Goal: Information Seeking & Learning: Find contact information

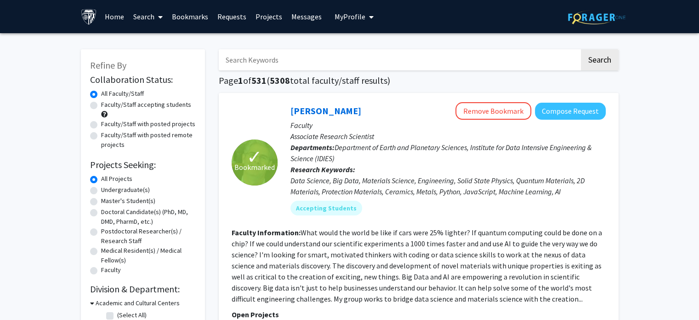
click at [194, 15] on link "Bookmarks" at bounding box center [190, 16] width 46 height 32
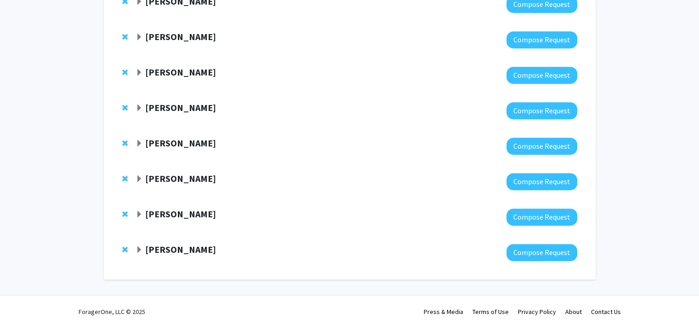
scroll to position [441, 0]
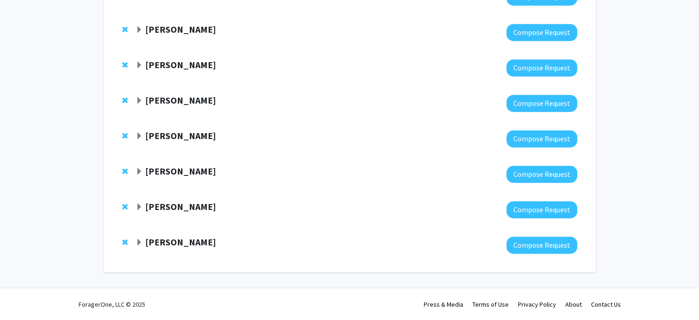
click at [137, 240] on span "Expand Michael Osmanski Bookmark" at bounding box center [139, 242] width 7 height 7
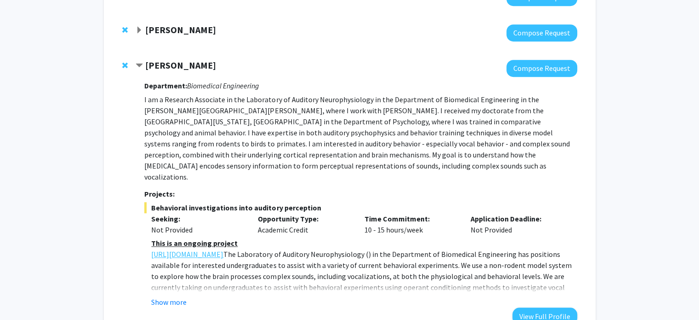
scroll to position [616, 0]
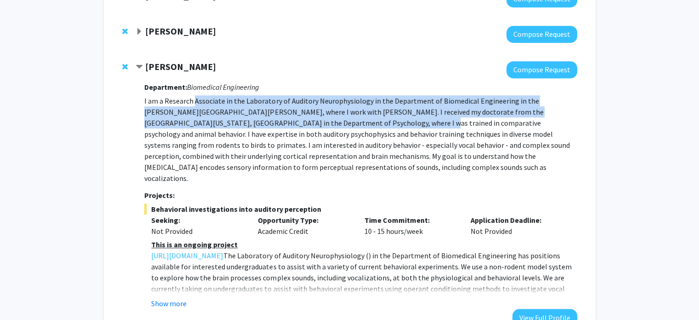
drag, startPoint x: 194, startPoint y: 97, endPoint x: 290, endPoint y: 125, distance: 100.1
click at [290, 125] on p "I am a Research Associate in the Laboratory of Auditory Neurophysiology in the …" at bounding box center [360, 139] width 433 height 88
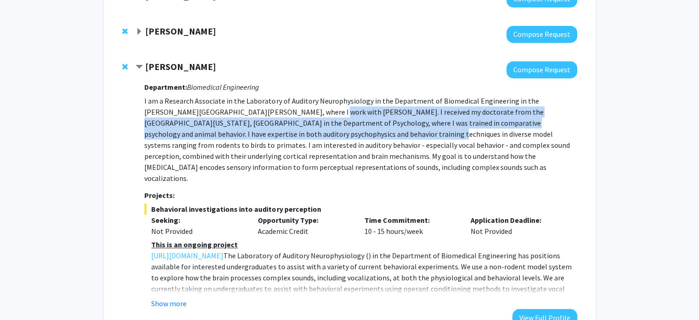
drag, startPoint x: 263, startPoint y: 114, endPoint x: 283, endPoint y: 135, distance: 29.3
click at [285, 135] on p "I am a Research Associate in the Laboratory of Auditory Neurophysiology in the …" at bounding box center [360, 139] width 433 height 88
click at [283, 135] on p "I am a Research Associate in the Laboratory of Auditory Neurophysiology in the …" at bounding box center [360, 139] width 433 height 88
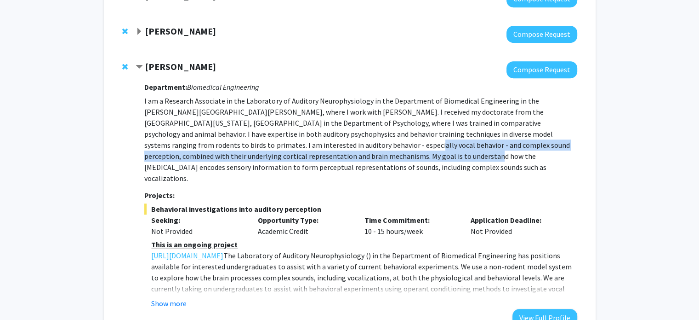
drag, startPoint x: 245, startPoint y: 147, endPoint x: 298, endPoint y: 156, distance: 54.1
click at [298, 156] on p "I am a Research Associate in the Laboratory of Auditory Neurophysiology in the …" at bounding box center [360, 139] width 433 height 88
click at [298, 158] on p "I am a Research Associate in the Laboratory of Auditory Neurophysiology in the …" at bounding box center [360, 139] width 433 height 88
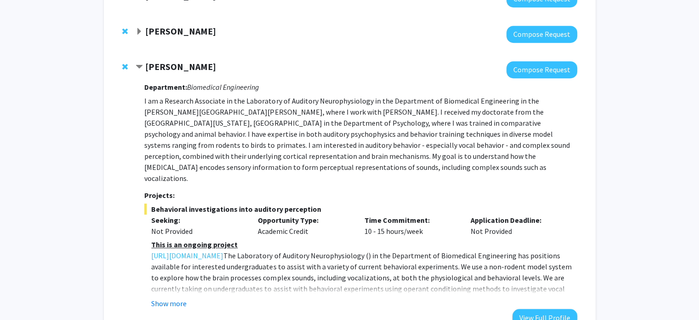
click at [256, 161] on p "I am a Research Associate in the Laboratory of Auditory Neurophysiology in the …" at bounding box center [360, 139] width 433 height 88
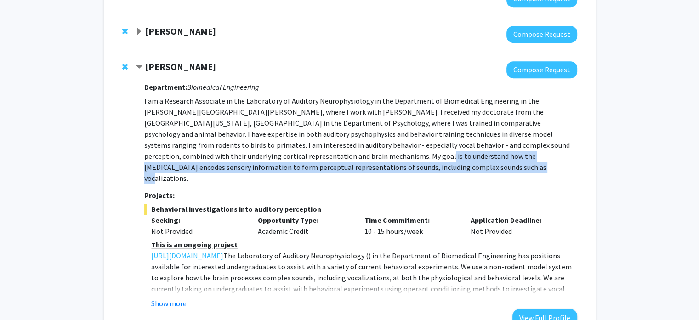
drag, startPoint x: 243, startPoint y: 161, endPoint x: 303, endPoint y: 169, distance: 61.2
click at [303, 169] on p "I am a Research Associate in the Laboratory of Auditory Neurophysiology in the …" at bounding box center [360, 139] width 433 height 88
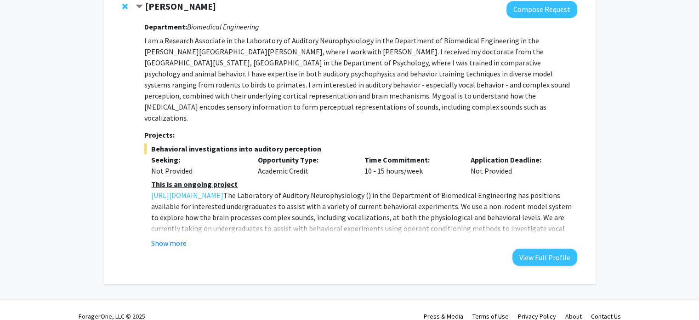
scroll to position [677, 0]
click at [184, 236] on button "Show more" at bounding box center [168, 241] width 35 height 11
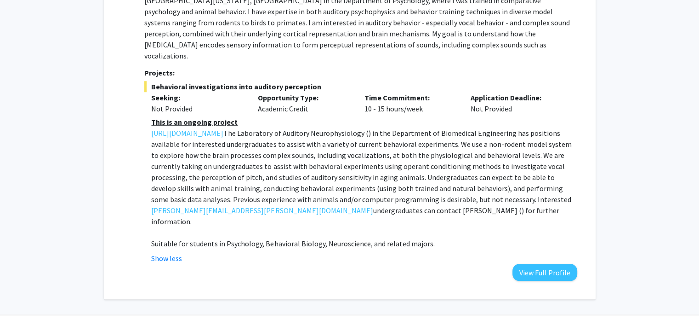
scroll to position [739, 0]
drag, startPoint x: 289, startPoint y: 133, endPoint x: 445, endPoint y: 133, distance: 155.9
click at [445, 133] on span ") in the Department of Biomedical Engineering has positions available for inter…" at bounding box center [361, 171] width 420 height 86
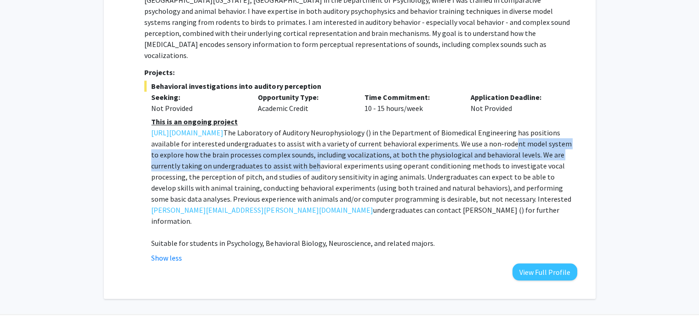
drag, startPoint x: 201, startPoint y: 139, endPoint x: 390, endPoint y: 151, distance: 189.8
click at [390, 151] on p "The Laboratory of Auditory Neurophysiology ( [URL][DOMAIN_NAME] ) in the Depart…" at bounding box center [364, 176] width 426 height 99
click at [390, 151] on span ") in the Department of Biomedical Engineering has positions available for inter…" at bounding box center [361, 171] width 420 height 86
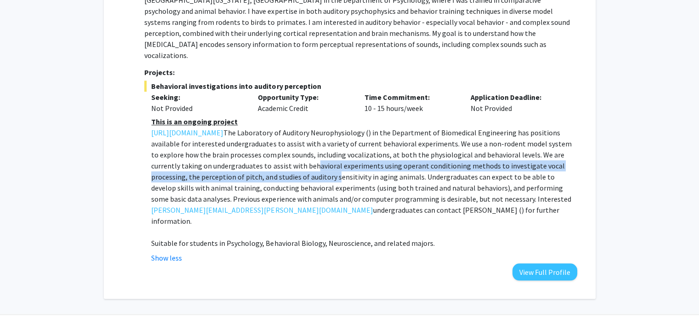
drag, startPoint x: 390, startPoint y: 151, endPoint x: 387, endPoint y: 167, distance: 16.4
click at [387, 167] on span ") in the Department of Biomedical Engineering has positions available for inter…" at bounding box center [361, 171] width 420 height 86
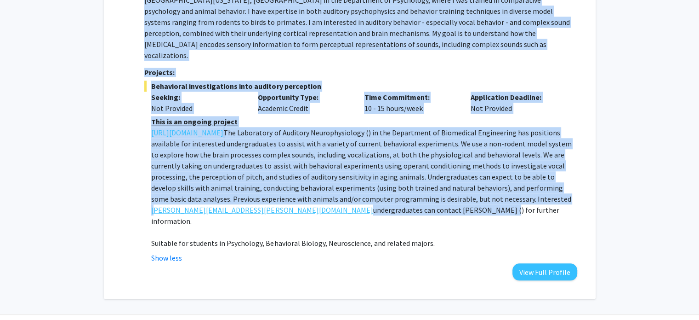
drag, startPoint x: 143, startPoint y: 196, endPoint x: 156, endPoint y: 196, distance: 13.3
click at [156, 196] on div "[PERSON_NAME] Compose Request Department: Biomedical Engineering I am a Researc…" at bounding box center [356, 109] width 441 height 342
click at [277, 199] on span ") in the Department of Biomedical Engineering has positions available for inter…" at bounding box center [361, 171] width 420 height 86
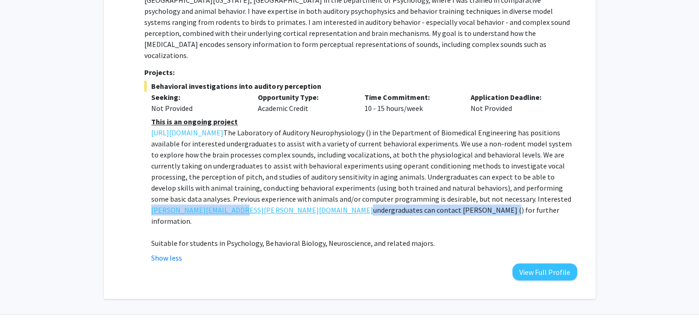
drag, startPoint x: 146, startPoint y: 202, endPoint x: 235, endPoint y: 200, distance: 89.2
click at [235, 200] on fg-read-more "This is an ongoing project The Laboratory of Auditory Neurophysiology ( [URL][D…" at bounding box center [360, 189] width 433 height 147
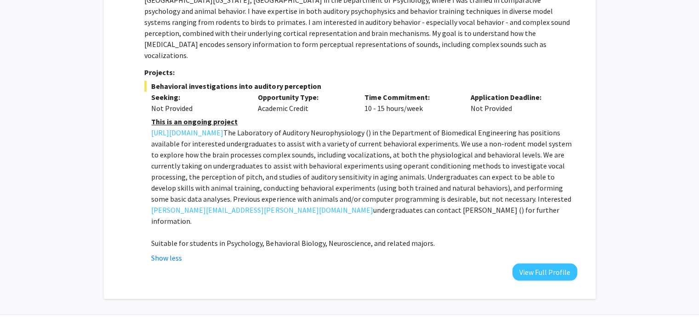
click at [249, 182] on p "The Laboratory of Auditory Neurophysiology ( [URL][DOMAIN_NAME] ) in the Depart…" at bounding box center [364, 176] width 426 height 99
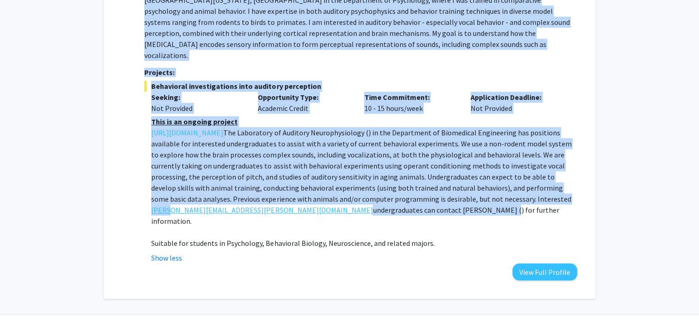
drag, startPoint x: 143, startPoint y: 196, endPoint x: 172, endPoint y: 196, distance: 29.4
click at [172, 196] on div "[PERSON_NAME] Compose Request Department: Biomedical Engineering I am a Researc…" at bounding box center [356, 109] width 441 height 342
click at [183, 204] on link "[PERSON_NAME][EMAIL_ADDRESS][PERSON_NAME][DOMAIN_NAME]" at bounding box center [262, 209] width 222 height 11
click at [349, 160] on span ") in the Department of Biomedical Engineering has positions available for inter…" at bounding box center [361, 171] width 420 height 86
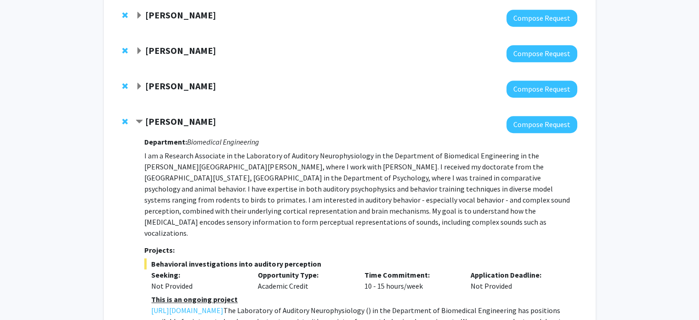
scroll to position [555, 0]
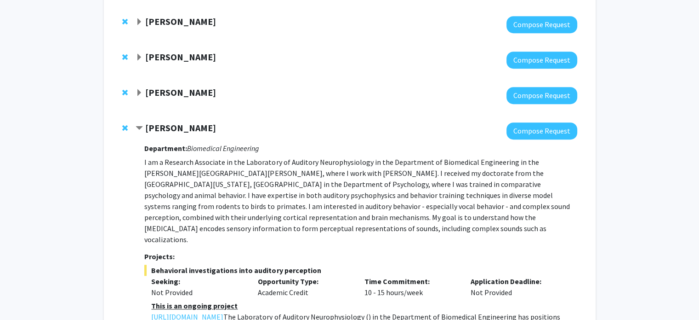
click at [164, 88] on strong "[PERSON_NAME]" at bounding box center [180, 91] width 71 height 11
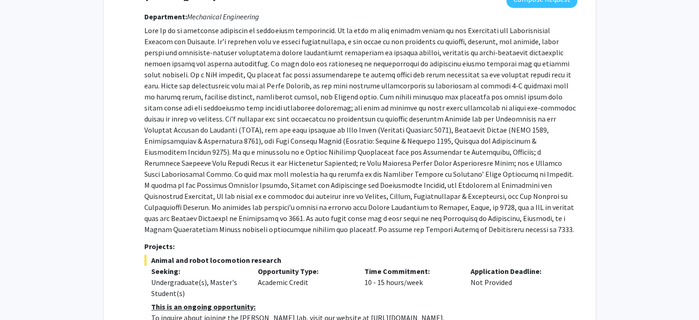
scroll to position [616, 0]
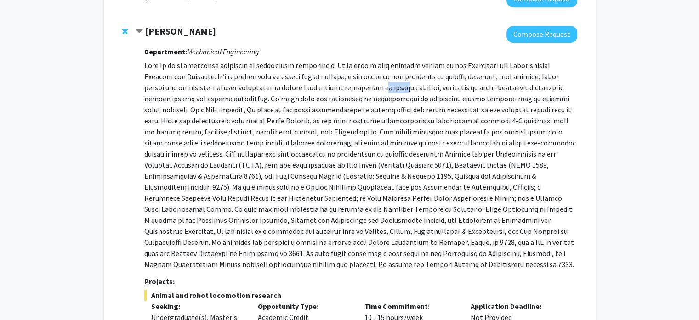
drag, startPoint x: 326, startPoint y: 88, endPoint x: 352, endPoint y: 85, distance: 25.5
click at [352, 85] on p at bounding box center [360, 165] width 433 height 210
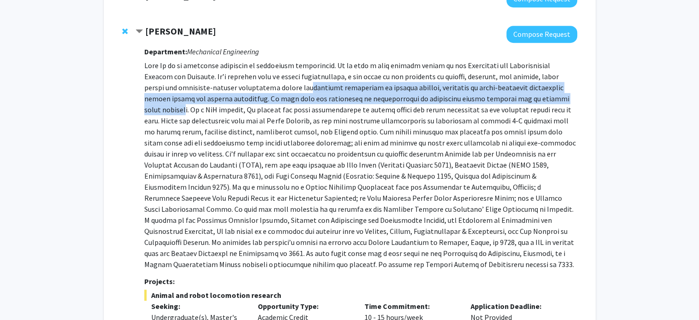
drag, startPoint x: 264, startPoint y: 87, endPoint x: 535, endPoint y: 103, distance: 271.3
click at [535, 103] on p at bounding box center [360, 165] width 433 height 210
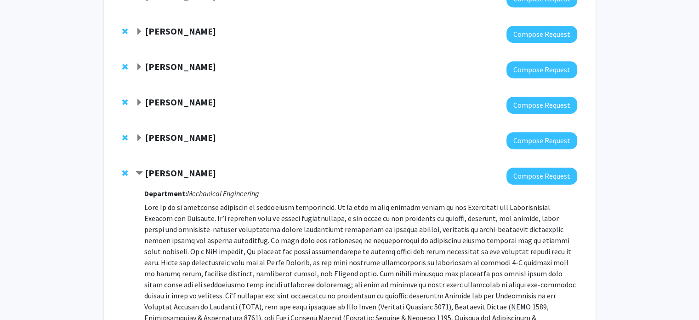
scroll to position [432, 0]
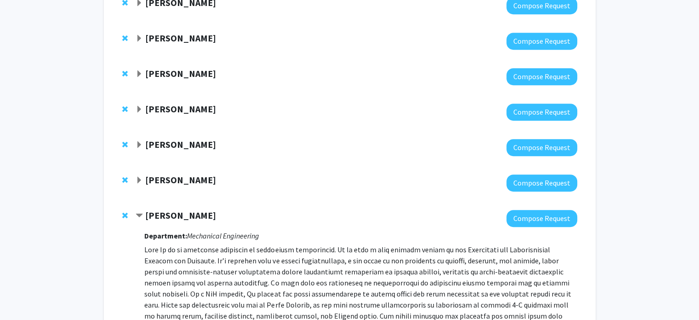
click at [171, 179] on strong "[PERSON_NAME]" at bounding box center [180, 179] width 71 height 11
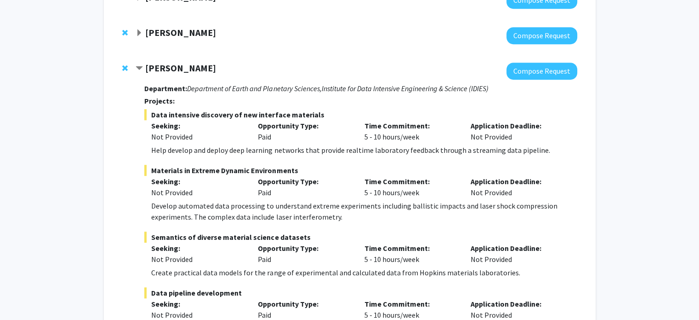
scroll to position [555, 0]
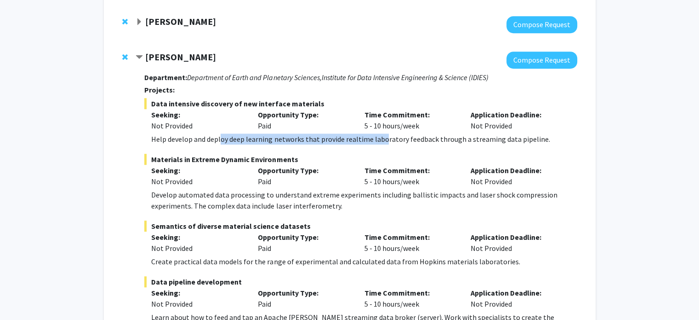
drag, startPoint x: 221, startPoint y: 144, endPoint x: 384, endPoint y: 141, distance: 163.3
click at [384, 141] on div "Help develop and deploy deep learning networks that provide realtime laboratory…" at bounding box center [364, 138] width 426 height 11
click at [381, 141] on div "Help develop and deploy deep learning networks that provide realtime laboratory…" at bounding box center [364, 138] width 426 height 11
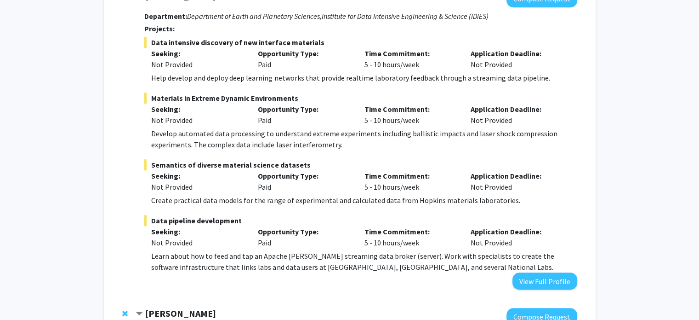
scroll to position [616, 0]
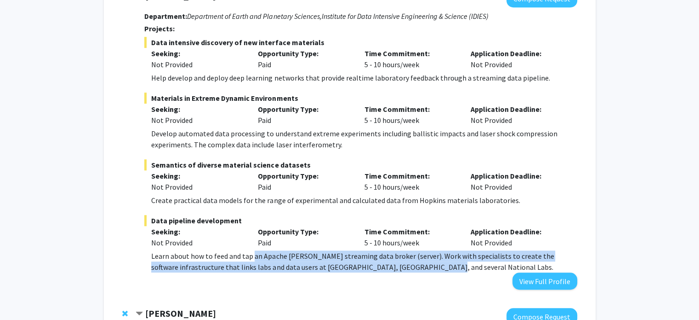
drag, startPoint x: 253, startPoint y: 255, endPoint x: 394, endPoint y: 262, distance: 140.9
click at [394, 262] on div "Learn about how to feed and tap an Apache [PERSON_NAME] streaming data broker (…" at bounding box center [364, 261] width 426 height 22
click at [390, 262] on div "Learn about how to feed and tap an Apache [PERSON_NAME] streaming data broker (…" at bounding box center [364, 261] width 426 height 22
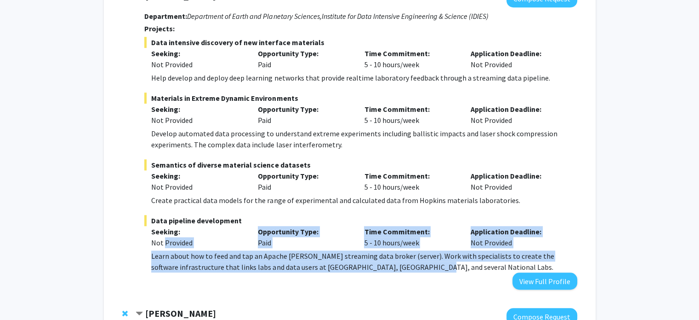
drag, startPoint x: 376, startPoint y: 270, endPoint x: 163, endPoint y: 249, distance: 214.0
click at [163, 249] on div "Data pipeline development Seeking: Not Provided Opportunity Type: Paid Time Com…" at bounding box center [360, 243] width 433 height 57
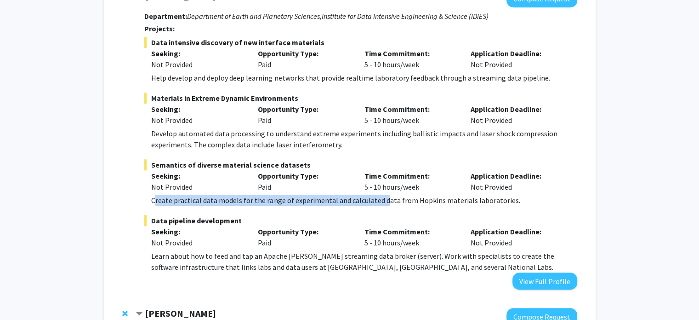
drag, startPoint x: 155, startPoint y: 200, endPoint x: 380, endPoint y: 200, distance: 225.3
click at [380, 200] on div "Create practical data models for the range of experimental and calculated data …" at bounding box center [364, 200] width 426 height 11
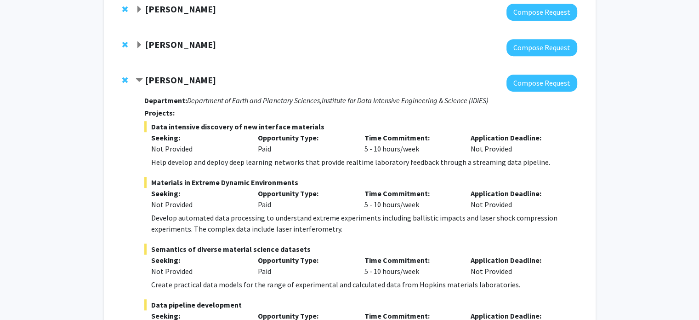
scroll to position [493, 0]
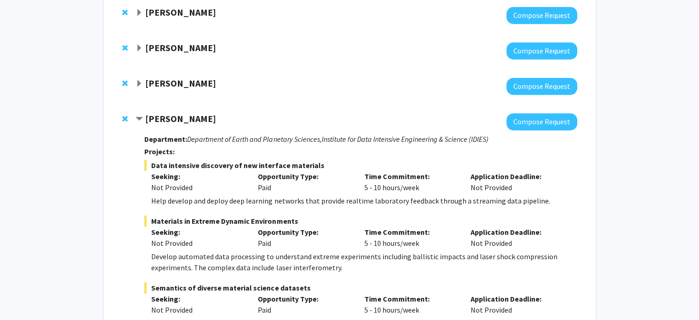
click at [182, 88] on strong "[PERSON_NAME]" at bounding box center [180, 82] width 71 height 11
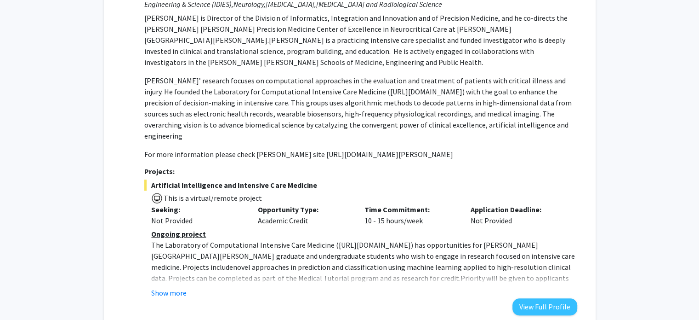
scroll to position [677, 0]
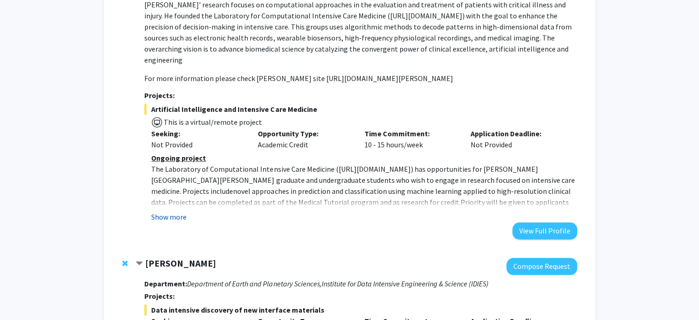
click at [174, 211] on button "Show more" at bounding box center [168, 216] width 35 height 11
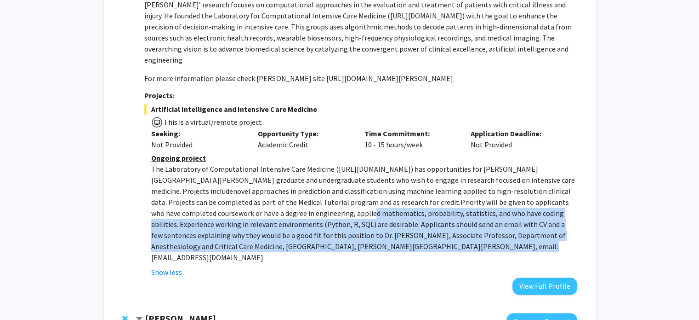
drag, startPoint x: 246, startPoint y: 200, endPoint x: 346, endPoint y: 239, distance: 107.7
click at [346, 239] on p "The Laboratory of Computational Intensive Care Medicine ( [URL][DOMAIN_NAME] ) …" at bounding box center [364, 212] width 426 height 99
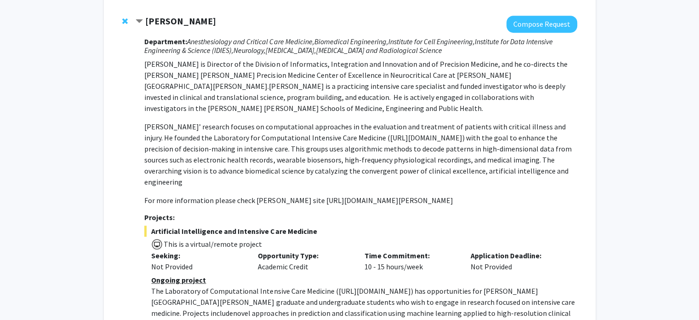
scroll to position [555, 0]
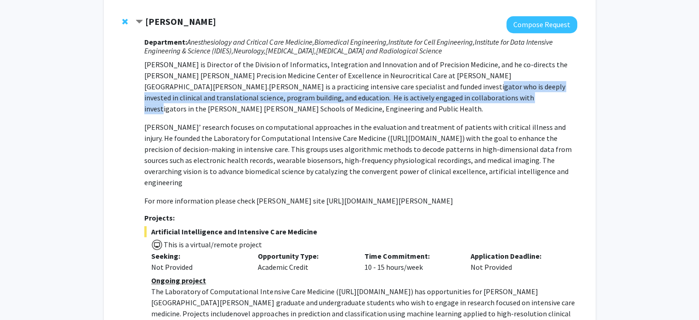
drag, startPoint x: 314, startPoint y: 81, endPoint x: 342, endPoint y: 99, distance: 33.7
click at [342, 99] on p "[PERSON_NAME] is Director of the Division of Informatics, Integration and Innov…" at bounding box center [360, 86] width 433 height 55
click at [342, 99] on span "[PERSON_NAME] is a practicing intensive care specialist and funded investigator…" at bounding box center [354, 97] width 421 height 31
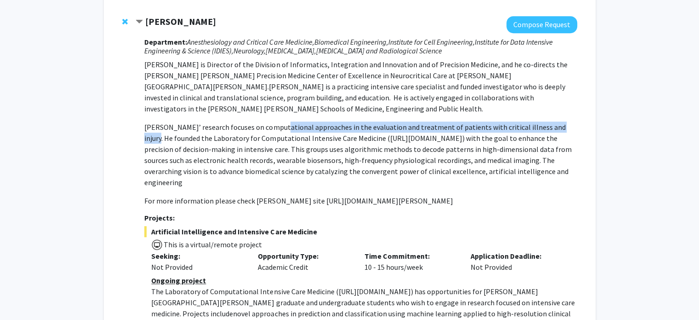
drag, startPoint x: 287, startPoint y: 126, endPoint x: 555, endPoint y: 127, distance: 267.6
click at [555, 127] on p "[PERSON_NAME]’ research focuses on computational approaches in the evaluation a…" at bounding box center [360, 154] width 433 height 66
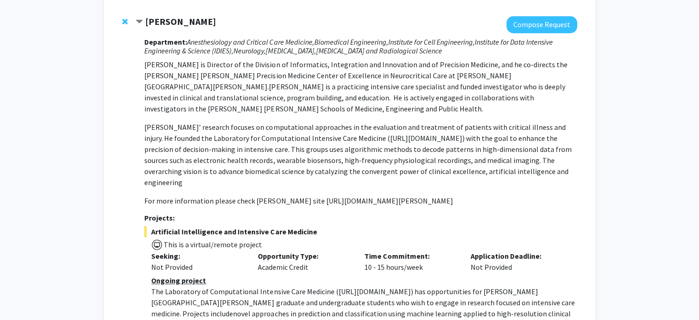
drag, startPoint x: 146, startPoint y: 22, endPoint x: 207, endPoint y: 19, distance: 60.8
click at [207, 19] on div "[PERSON_NAME]" at bounding box center [235, 21] width 199 height 11
copy strong "[PERSON_NAME]"
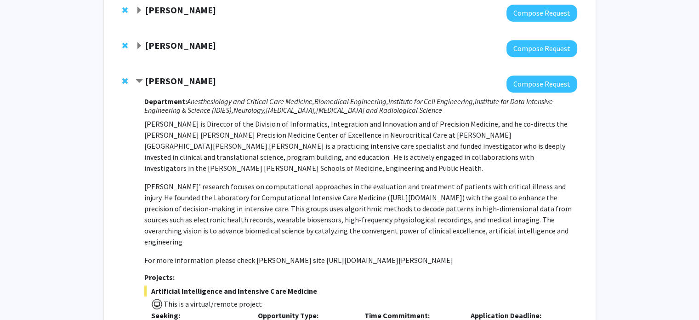
scroll to position [493, 0]
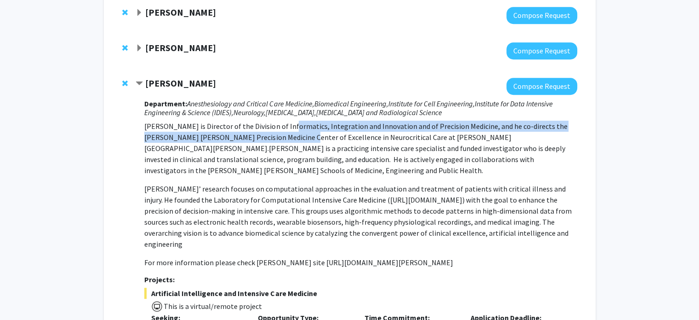
click at [285, 128] on p "[PERSON_NAME] is Director of the Division of Informatics, Integration and Innov…" at bounding box center [360, 147] width 433 height 55
click at [283, 126] on p "[PERSON_NAME] is Director of the Division of Informatics, Integration and Innov…" at bounding box center [360, 147] width 433 height 55
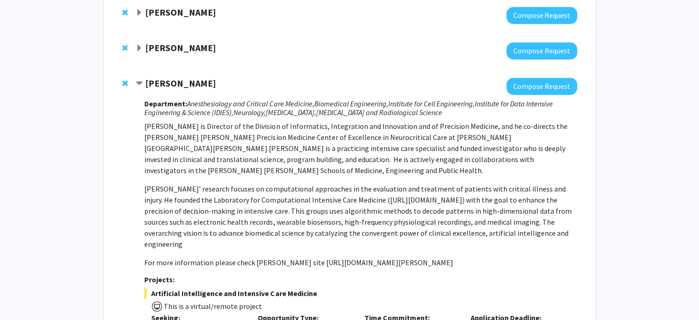
click at [139, 47] on span "Expand Karen Fleming Bookmark" at bounding box center [139, 48] width 7 height 7
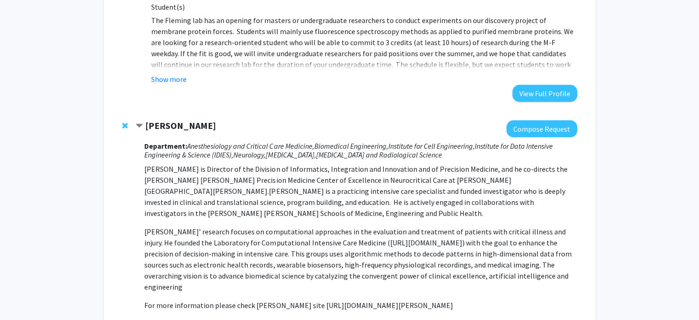
scroll to position [800, 0]
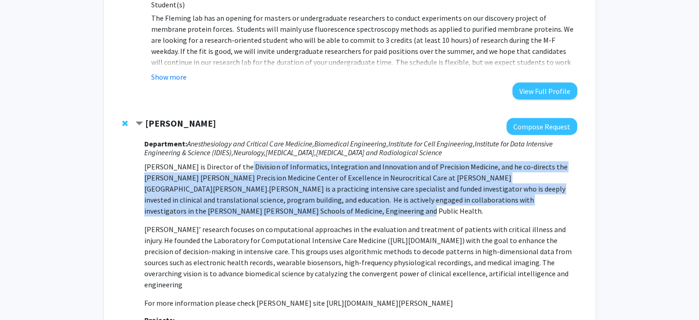
drag, startPoint x: 238, startPoint y: 154, endPoint x: 400, endPoint y: 196, distance: 167.6
click at [400, 196] on p "[PERSON_NAME] is Director of the Division of Informatics, Integration and Innov…" at bounding box center [360, 188] width 433 height 55
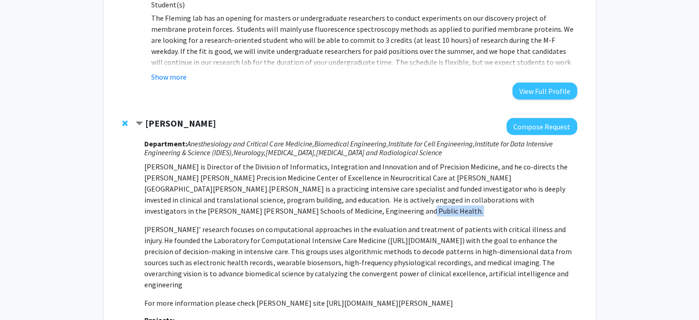
click at [400, 196] on p "[PERSON_NAME] is Director of the Division of Informatics, Integration and Innov…" at bounding box center [360, 188] width 433 height 55
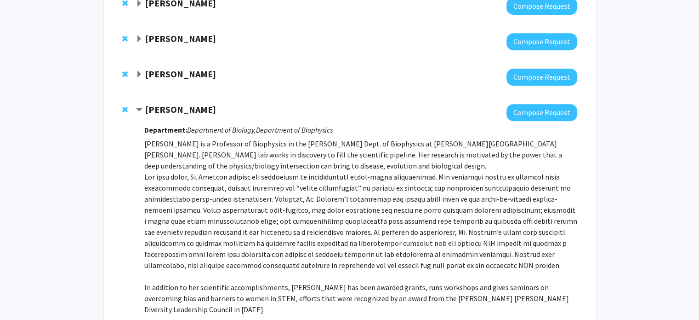
scroll to position [432, 0]
click at [193, 75] on strong "[PERSON_NAME]" at bounding box center [180, 73] width 71 height 11
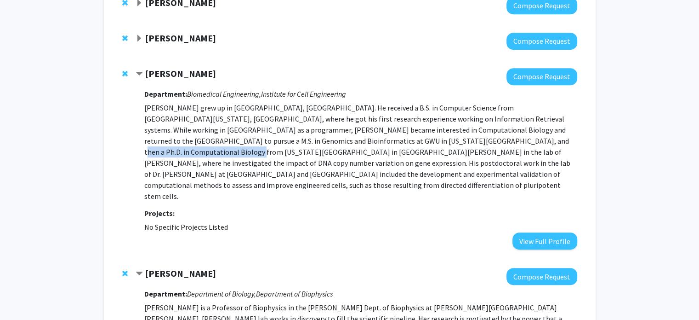
drag, startPoint x: 339, startPoint y: 136, endPoint x: 445, endPoint y: 140, distance: 105.9
click at [445, 140] on p "[PERSON_NAME] grew up in [GEOGRAPHIC_DATA], [GEOGRAPHIC_DATA]. He received a B.…" at bounding box center [360, 151] width 433 height 99
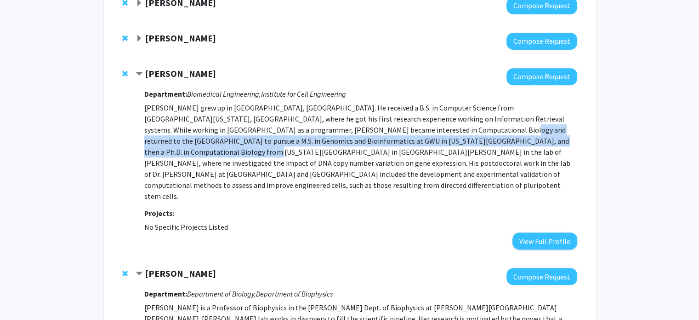
drag, startPoint x: 347, startPoint y: 128, endPoint x: 460, endPoint y: 142, distance: 114.4
click at [460, 142] on p "[PERSON_NAME] grew up in [GEOGRAPHIC_DATA], [GEOGRAPHIC_DATA]. He received a B.…" at bounding box center [360, 151] width 433 height 99
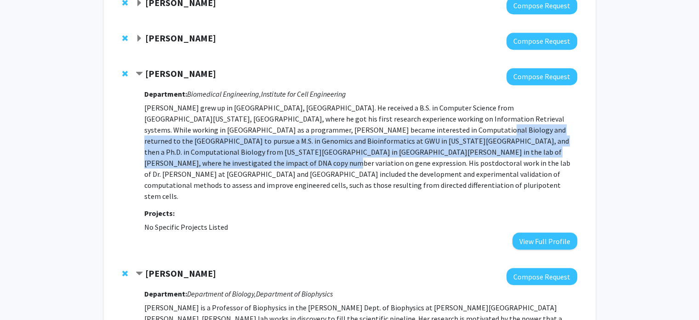
drag, startPoint x: 324, startPoint y: 133, endPoint x: 456, endPoint y: 152, distance: 133.4
click at [456, 152] on p "[PERSON_NAME] grew up in [GEOGRAPHIC_DATA], [GEOGRAPHIC_DATA]. He received a B.…" at bounding box center [360, 151] width 433 height 99
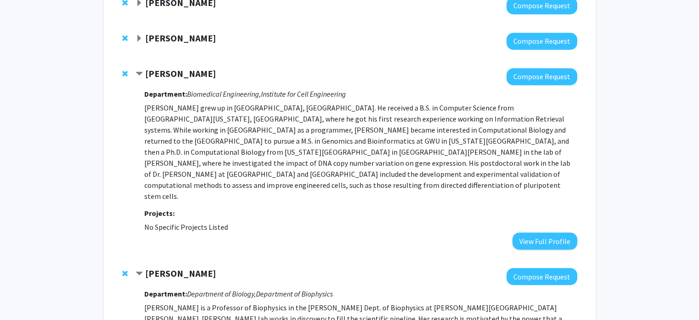
drag, startPoint x: 275, startPoint y: 124, endPoint x: 299, endPoint y: 137, distance: 27.8
click at [299, 137] on p "[PERSON_NAME] grew up in [GEOGRAPHIC_DATA], [GEOGRAPHIC_DATA]. He received a B.…" at bounding box center [360, 151] width 433 height 99
drag, startPoint x: 147, startPoint y: 71, endPoint x: 210, endPoint y: 75, distance: 62.7
click at [210, 75] on div "[PERSON_NAME]" at bounding box center [235, 73] width 199 height 11
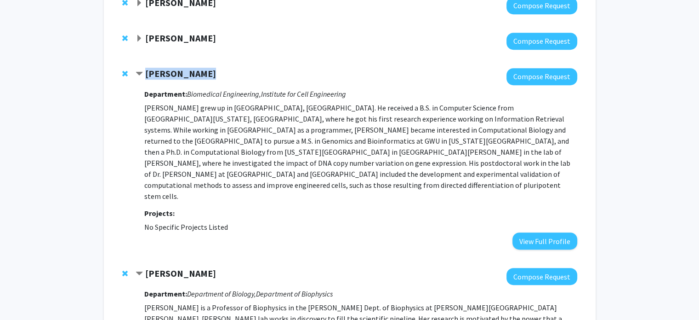
copy strong "[PERSON_NAME]"
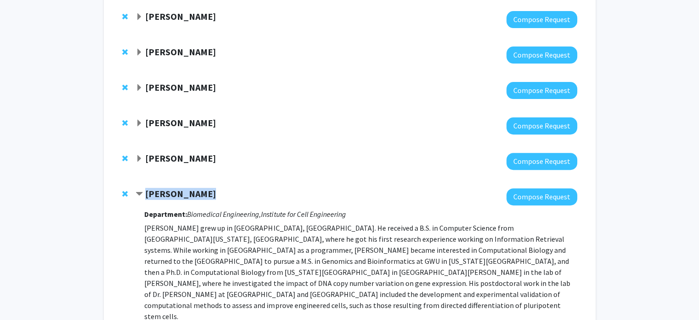
scroll to position [309, 0]
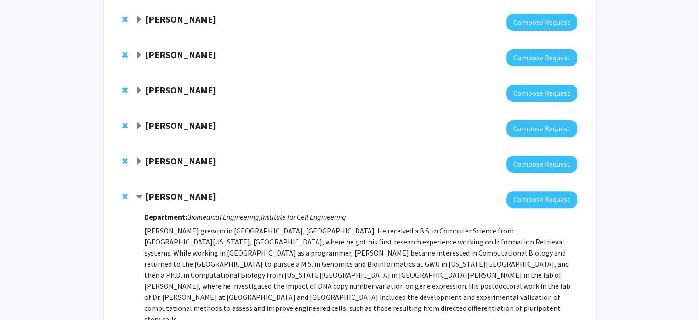
click at [141, 158] on span "Expand Chien-Ming Huang Bookmark" at bounding box center [139, 161] width 7 height 7
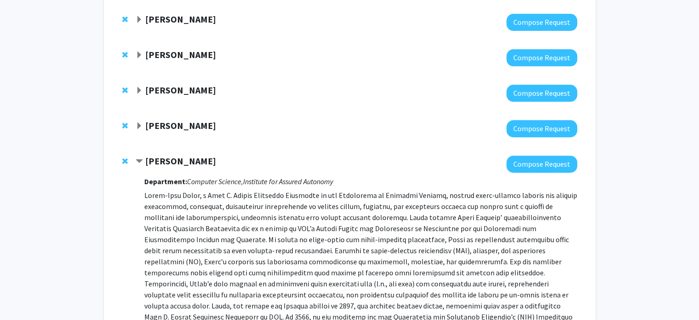
click at [172, 159] on strong "[PERSON_NAME]" at bounding box center [180, 160] width 71 height 11
click at [172, 158] on strong "[PERSON_NAME]" at bounding box center [180, 160] width 71 height 11
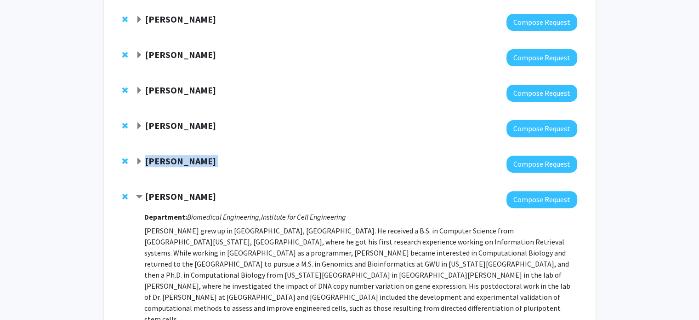
copy strong "[PERSON_NAME]"
click at [155, 121] on strong "[PERSON_NAME]" at bounding box center [180, 125] width 71 height 11
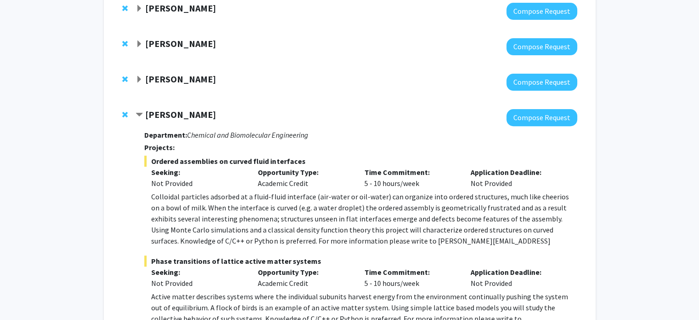
scroll to position [248, 0]
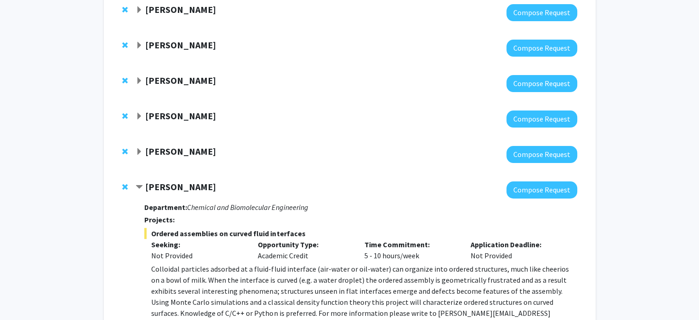
click at [184, 147] on strong "[PERSON_NAME]" at bounding box center [180, 150] width 71 height 11
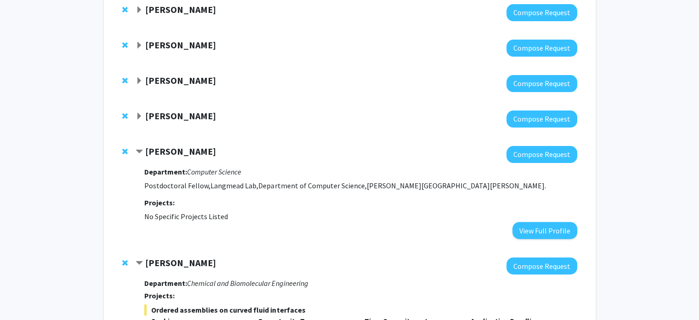
click at [184, 147] on strong "[PERSON_NAME]" at bounding box center [180, 150] width 71 height 11
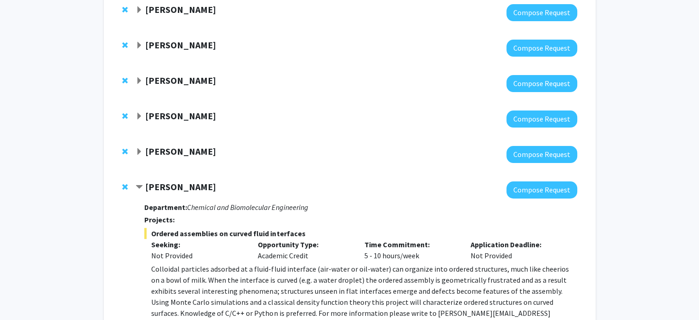
click at [141, 156] on div "[PERSON_NAME]" at bounding box center [235, 151] width 199 height 11
click at [144, 154] on div "[PERSON_NAME]" at bounding box center [235, 151] width 199 height 11
click at [141, 150] on span "Expand Sina Majidian Bookmark" at bounding box center [139, 151] width 7 height 7
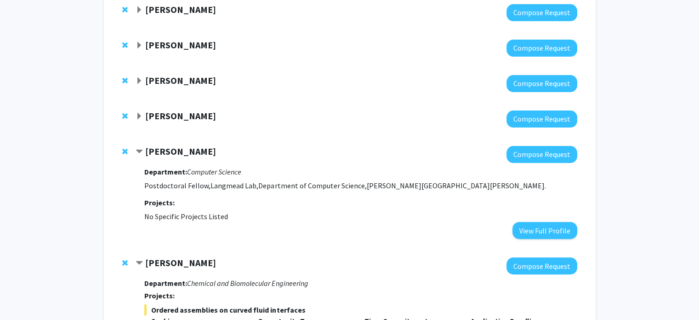
click at [141, 151] on span "Contract Sina Majidian Bookmark" at bounding box center [139, 151] width 7 height 7
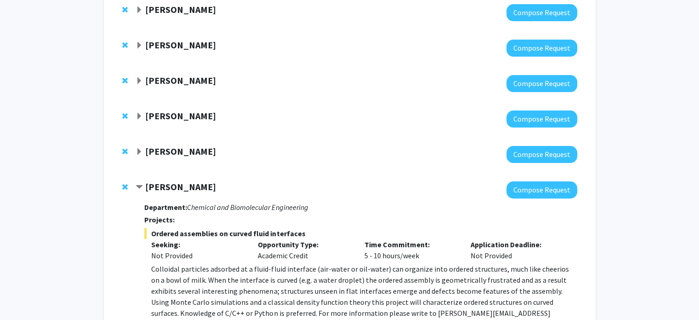
click at [158, 114] on strong "[PERSON_NAME]" at bounding box center [180, 115] width 71 height 11
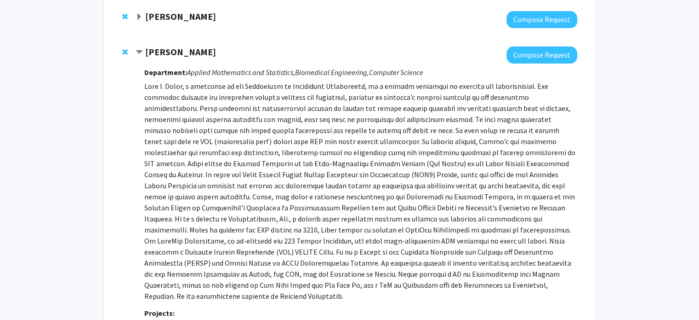
scroll to position [309, 0]
